Goal: Navigation & Orientation: Understand site structure

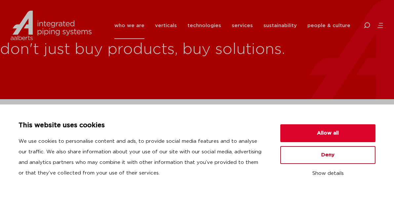
click at [331, 153] on button "Deny" at bounding box center [327, 155] width 95 height 18
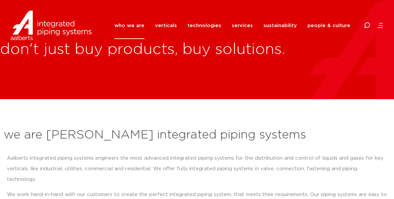
click at [238, 46] on h1 "don't just buy products, buy solutions." at bounding box center [236, 49] width 472 height 21
click at [177, 24] on link "verticals" at bounding box center [166, 25] width 22 height 27
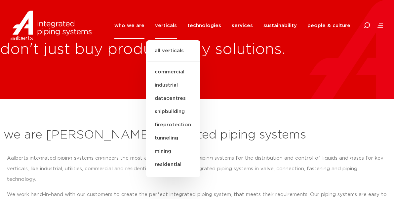
click at [144, 25] on link "who we are" at bounding box center [129, 25] width 30 height 27
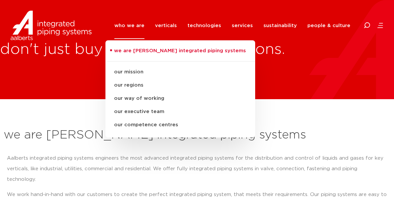
click at [118, 19] on div "who we are we are [PERSON_NAME] integrated piping systems our mission our regio…" at bounding box center [239, 26] width 288 height 30
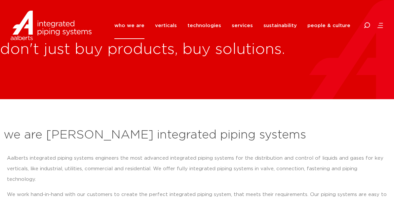
click at [246, 25] on li "services all services Aalberts IPS Revit plug-in design service prefab services…" at bounding box center [242, 25] width 32 height 27
click at [250, 22] on link "services" at bounding box center [241, 25] width 21 height 27
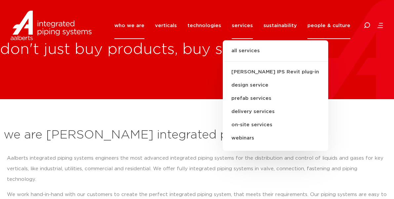
click at [322, 22] on link "people & culture" at bounding box center [328, 25] width 43 height 27
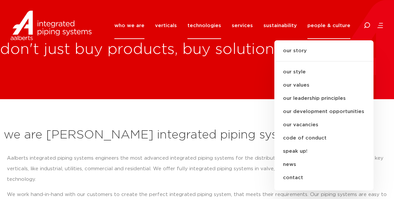
click at [216, 21] on link "technologies" at bounding box center [204, 25] width 34 height 27
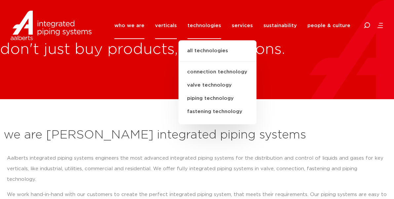
click at [177, 21] on link "verticals" at bounding box center [166, 25] width 22 height 27
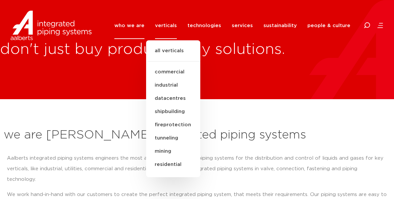
click at [144, 26] on link "who we are" at bounding box center [129, 25] width 30 height 27
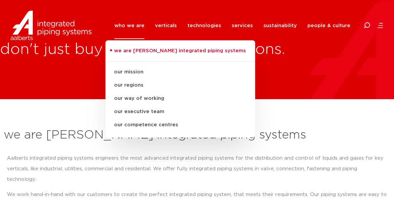
click at [30, 74] on div "don't just buy products, buy solutions." at bounding box center [197, 49] width 394 height 99
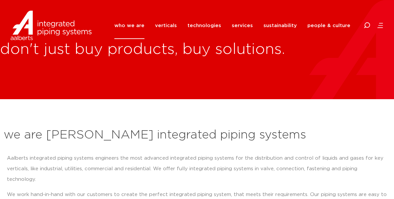
click at [42, 22] on img at bounding box center [51, 26] width 81 height 30
